Goal: Find specific page/section: Find specific page/section

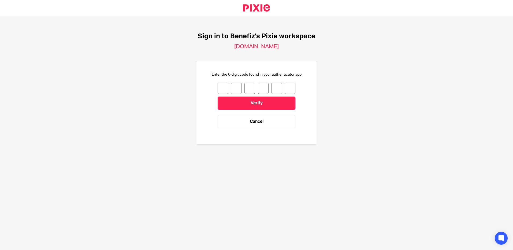
click at [222, 90] on input "number" at bounding box center [223, 88] width 11 height 11
type input "1"
type input "6"
type input "9"
type input "7"
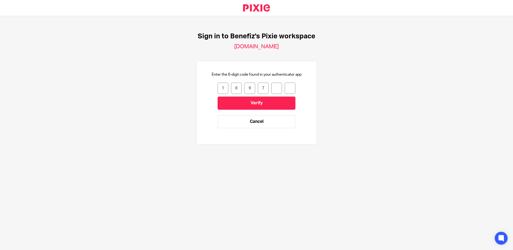
type input "7"
type input "6"
click at [249, 108] on input "Verify" at bounding box center [257, 103] width 78 height 13
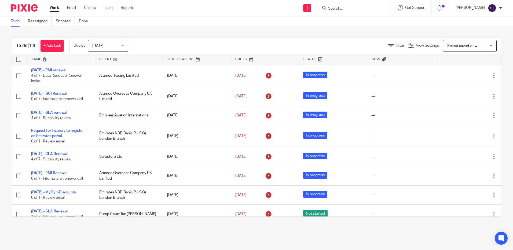
click at [358, 13] on div at bounding box center [354, 8] width 75 height 16
click at [347, 8] on input "Search" at bounding box center [352, 8] width 48 height 5
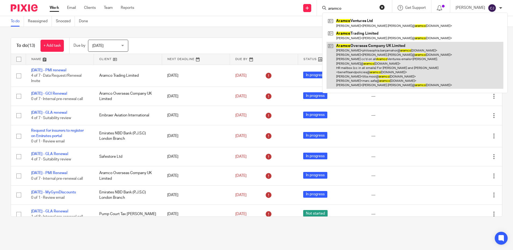
type input "aramco"
click at [371, 52] on link at bounding box center [415, 65] width 177 height 47
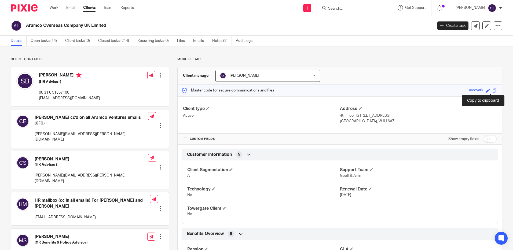
click at [493, 90] on span at bounding box center [495, 91] width 4 height 4
click at [467, 62] on div "More details Client manager Sorangi Shah Sorangi Shah Aimi Arnall Chantelle Ham…" at bounding box center [335, 247] width 333 height 381
click at [493, 89] on span at bounding box center [495, 91] width 4 height 4
